Goal: Information Seeking & Learning: Learn about a topic

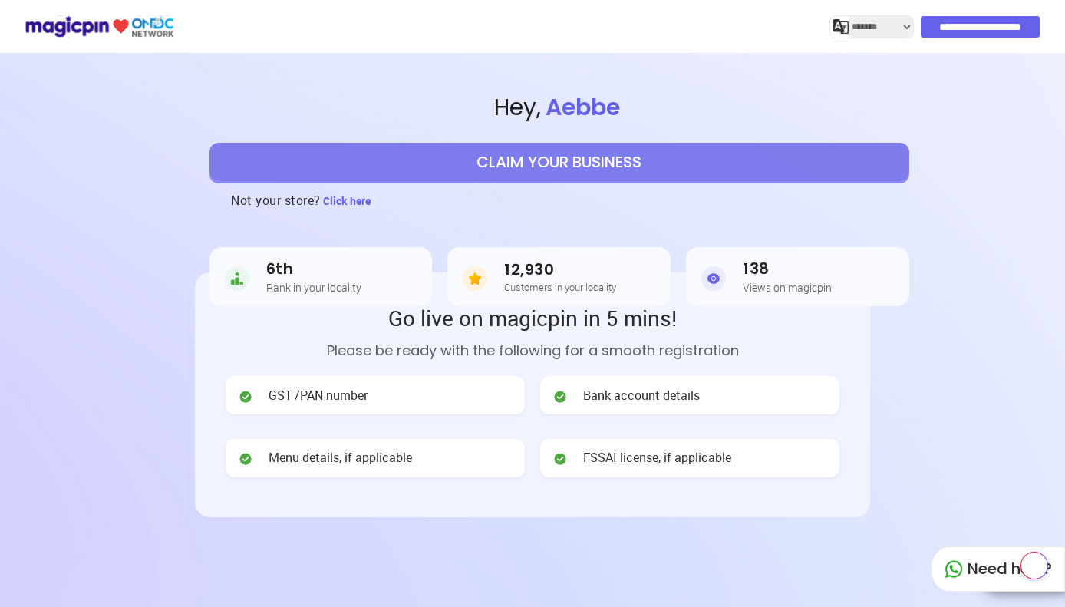
select select "*******"
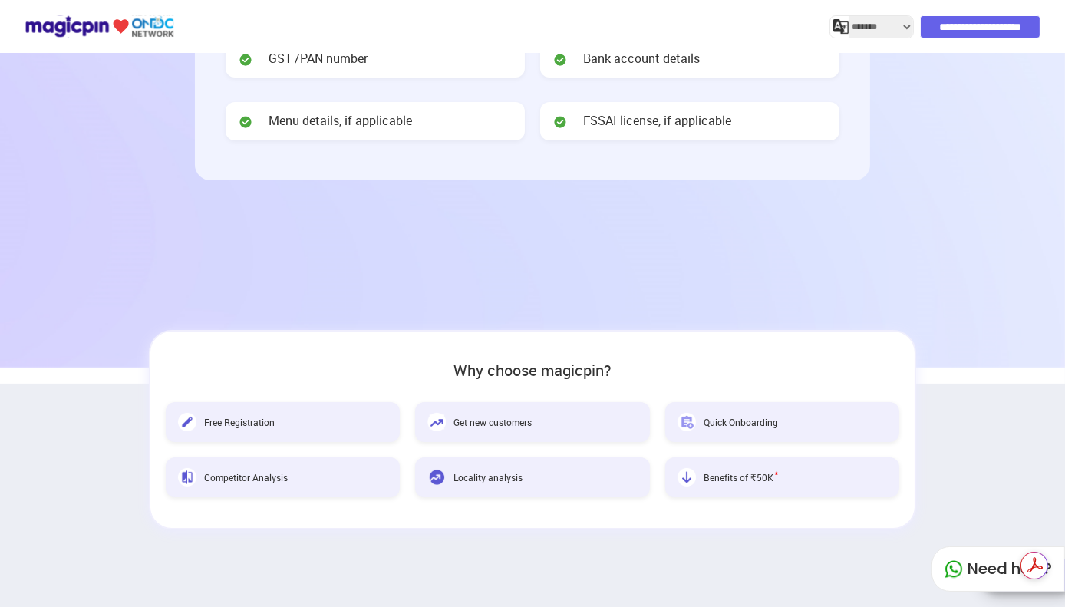
scroll to position [384, 0]
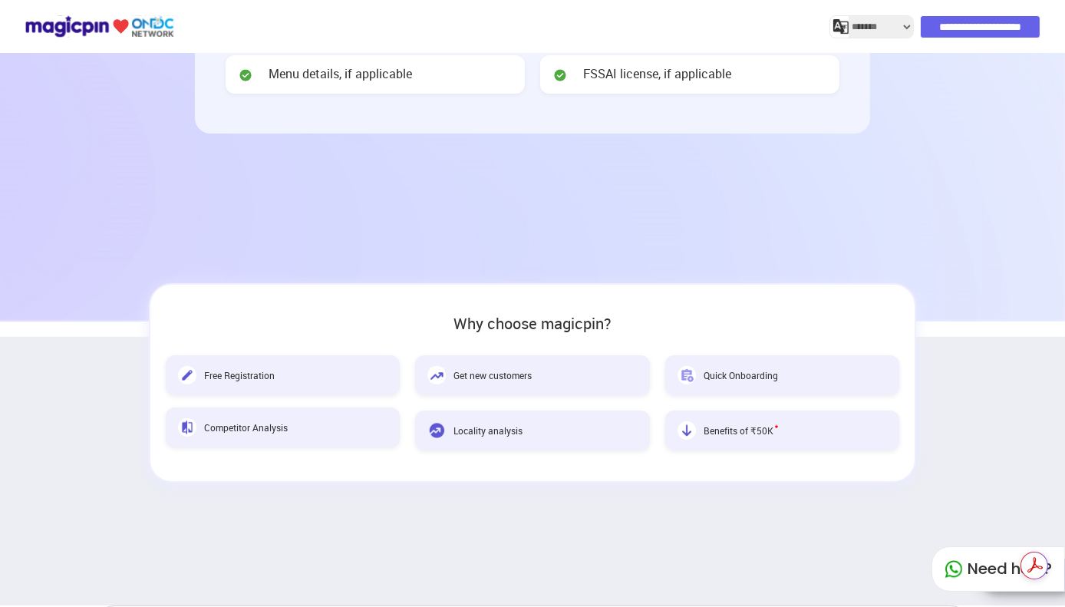
click at [313, 424] on div "Competitor Analysis" at bounding box center [283, 427] width 234 height 40
click at [275, 427] on span "Competitor Analysis" at bounding box center [246, 427] width 84 height 13
drag, startPoint x: 256, startPoint y: 432, endPoint x: 247, endPoint y: 436, distance: 10.0
click at [249, 436] on div "Competitor Analysis" at bounding box center [283, 427] width 234 height 40
click at [187, 429] on img at bounding box center [187, 427] width 18 height 18
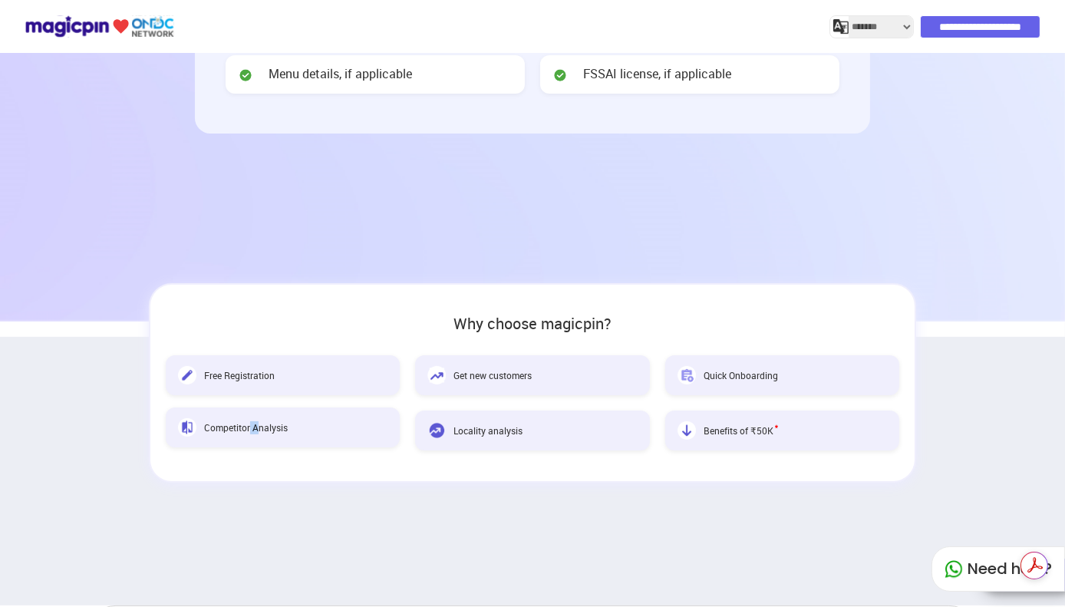
click at [190, 429] on img at bounding box center [187, 427] width 18 height 18
click at [216, 429] on span "Competitor Analysis" at bounding box center [246, 427] width 84 height 13
click at [217, 429] on span "Competitor Analysis" at bounding box center [246, 427] width 84 height 13
click at [219, 427] on span "Competitor Analysis" at bounding box center [246, 427] width 84 height 13
drag, startPoint x: 221, startPoint y: 427, endPoint x: 239, endPoint y: 425, distance: 17.8
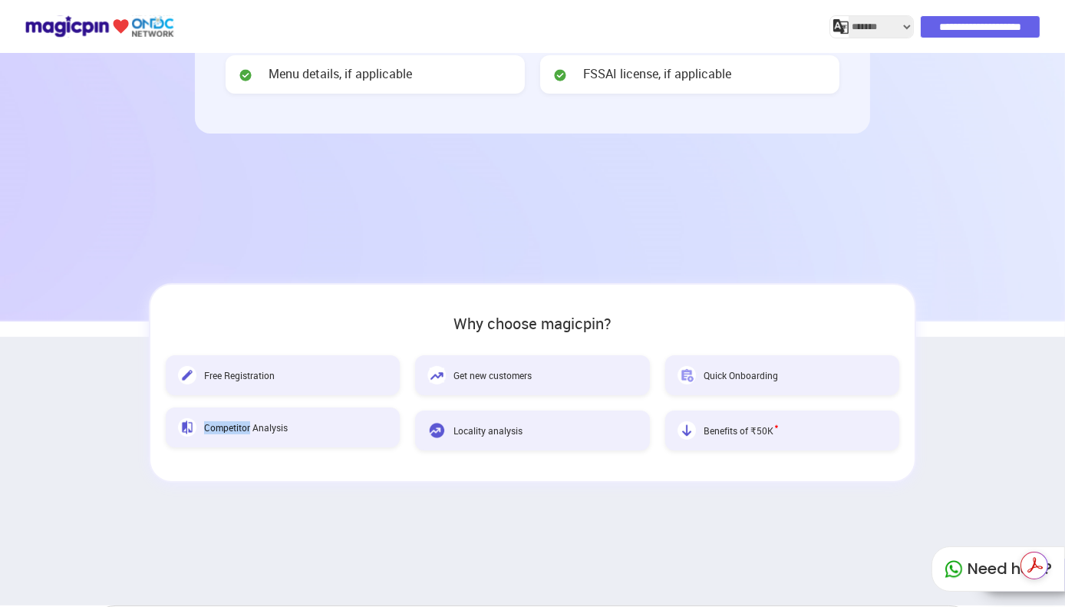
click at [226, 426] on span "Competitor Analysis" at bounding box center [246, 427] width 84 height 13
click at [483, 440] on div "Locality analysis" at bounding box center [532, 427] width 234 height 40
click at [493, 422] on span "Locality analysis" at bounding box center [487, 427] width 69 height 13
click at [329, 444] on div "Competitor Analysis" at bounding box center [283, 427] width 234 height 40
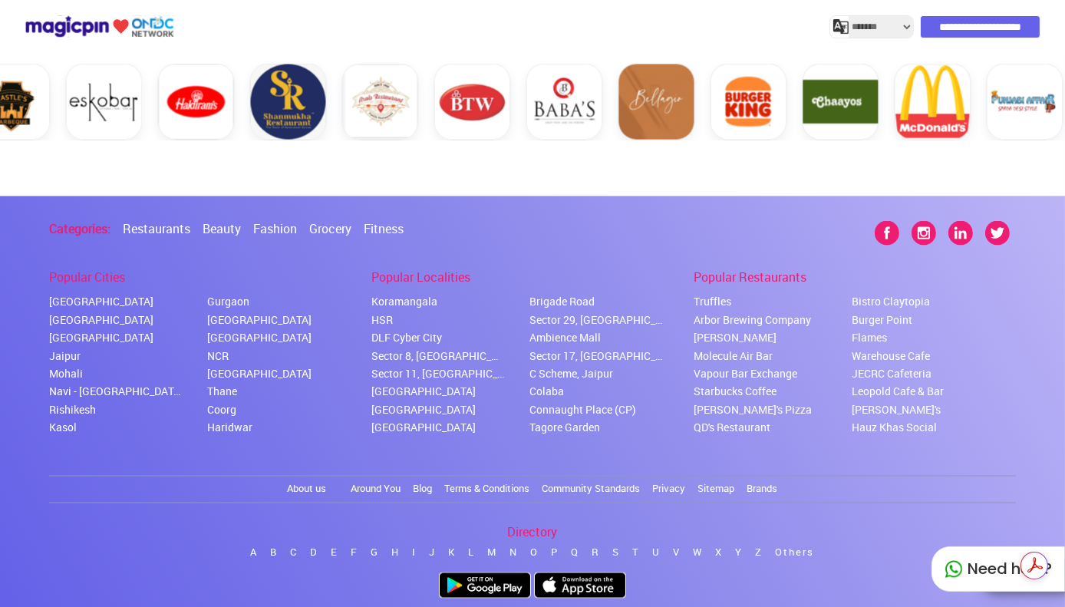
scroll to position [3365, 0]
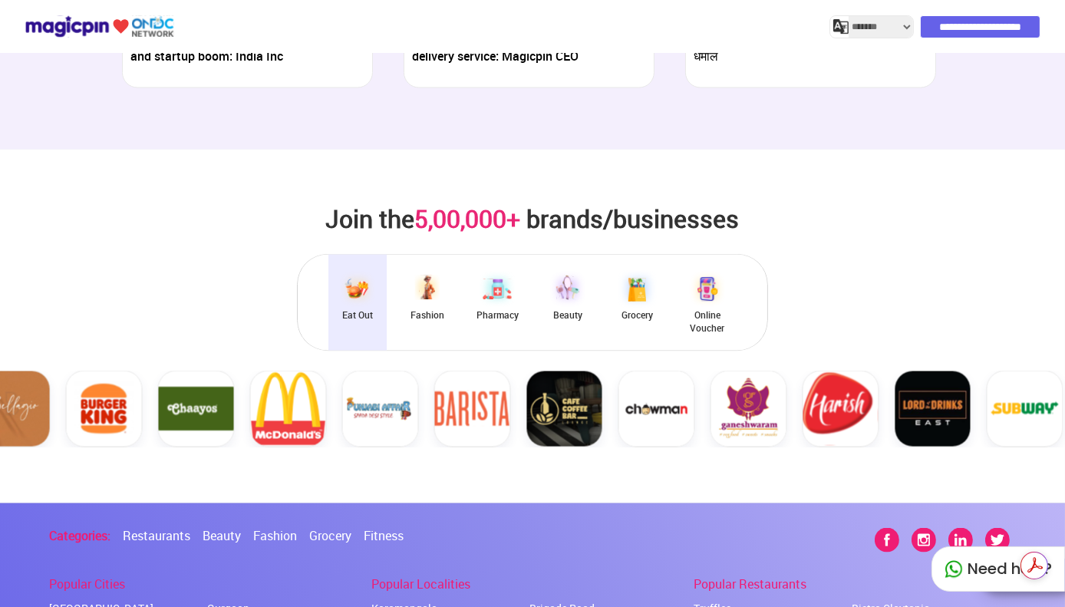
click at [424, 308] on div "Fashion" at bounding box center [427, 314] width 34 height 13
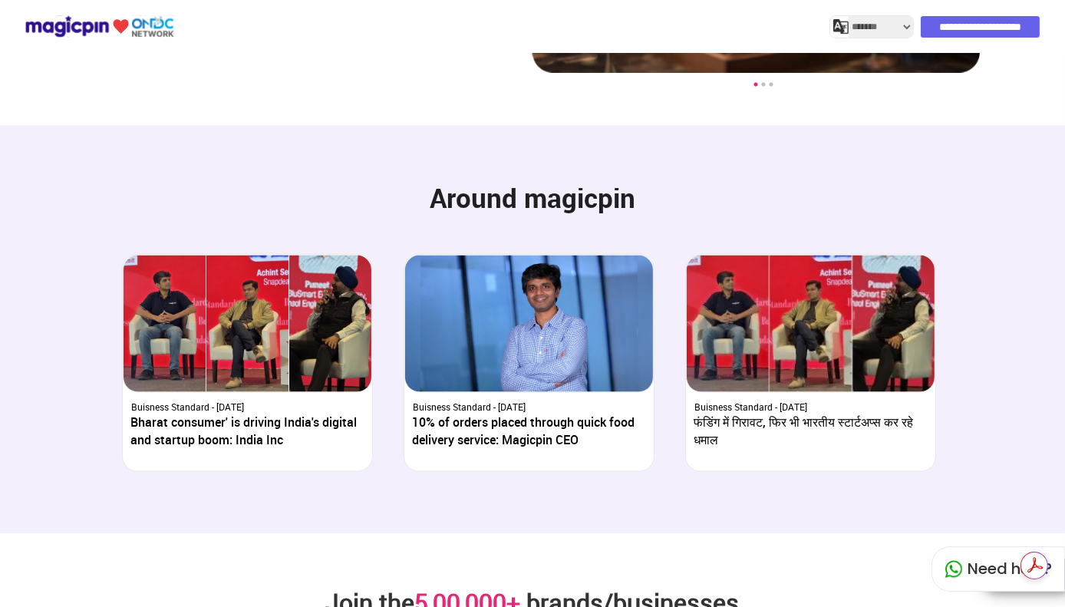
scroll to position [2598, 0]
